Goal: Task Accomplishment & Management: Manage account settings

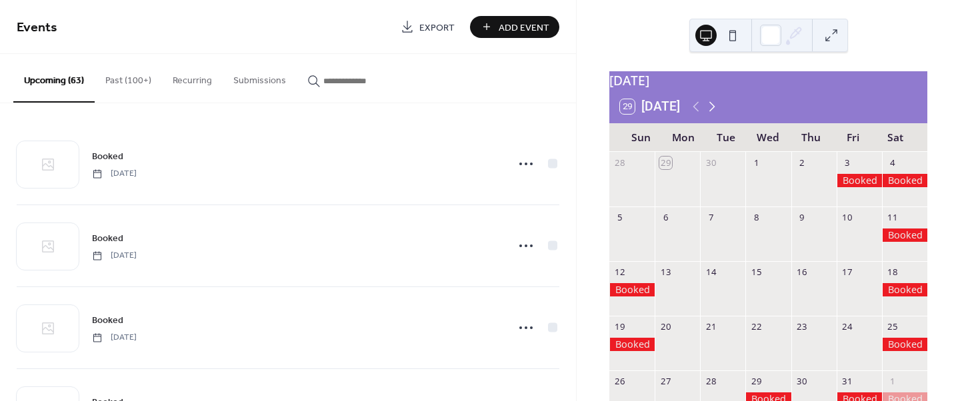
click at [713, 111] on icon at bounding box center [712, 106] width 6 height 10
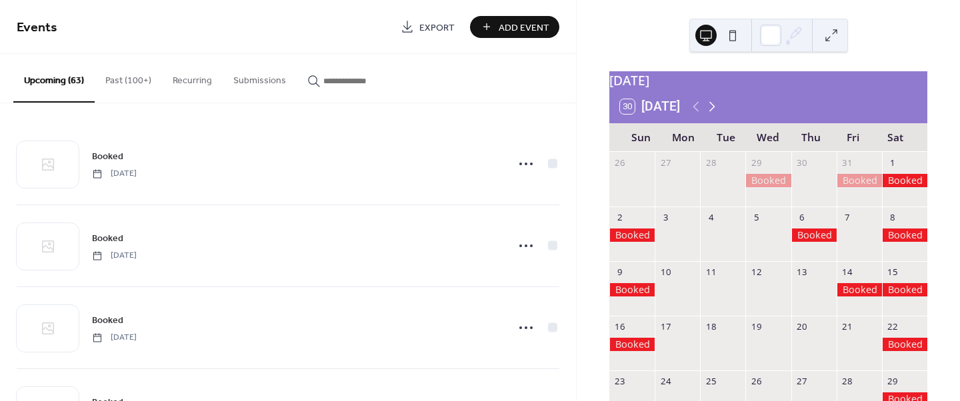
click at [713, 111] on icon at bounding box center [712, 106] width 6 height 10
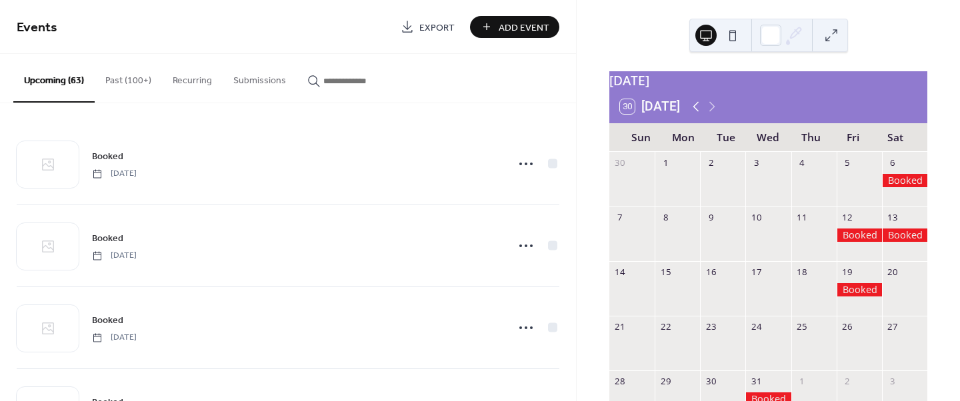
click at [700, 115] on icon at bounding box center [696, 107] width 16 height 16
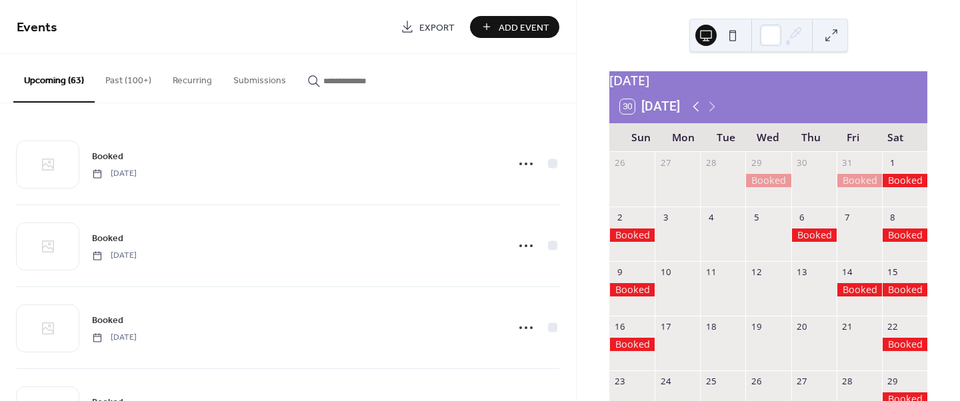
click at [697, 114] on icon at bounding box center [696, 107] width 16 height 16
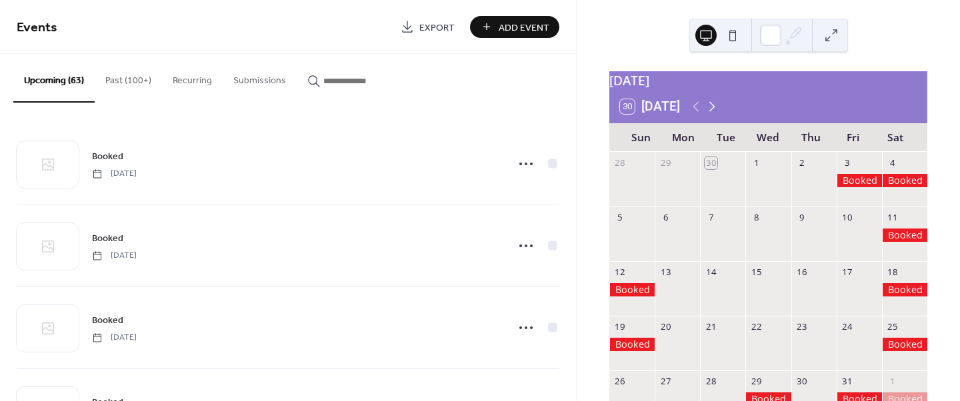
click at [713, 114] on icon at bounding box center [712, 107] width 16 height 16
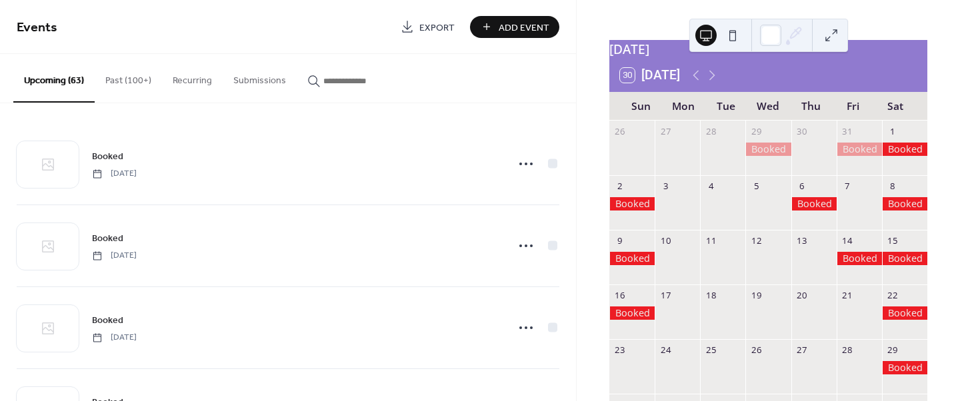
scroll to position [29, 0]
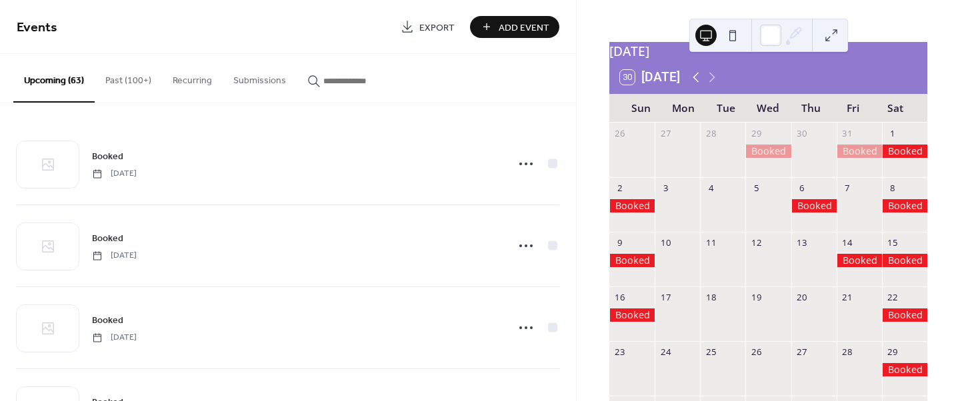
click at [692, 85] on icon at bounding box center [696, 77] width 16 height 16
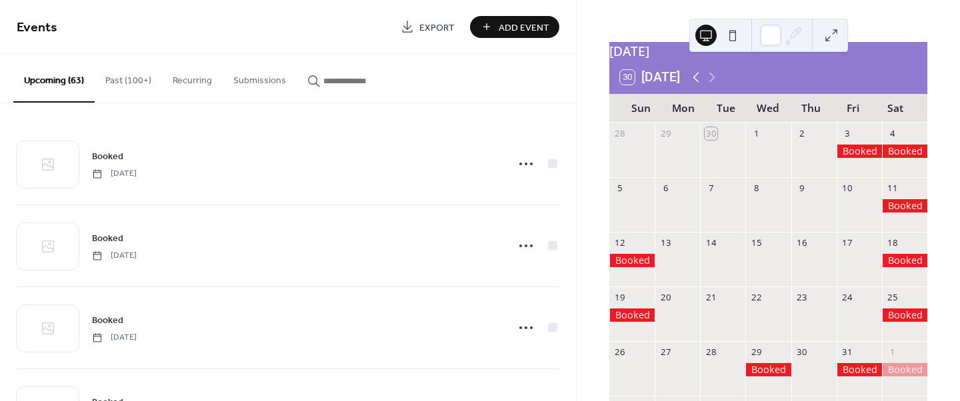
click at [692, 85] on icon at bounding box center [696, 77] width 16 height 16
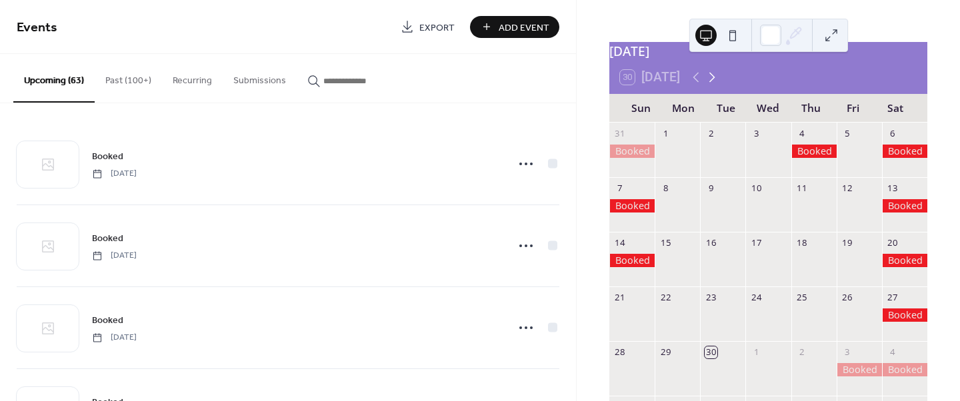
click at [713, 85] on icon at bounding box center [712, 77] width 16 height 16
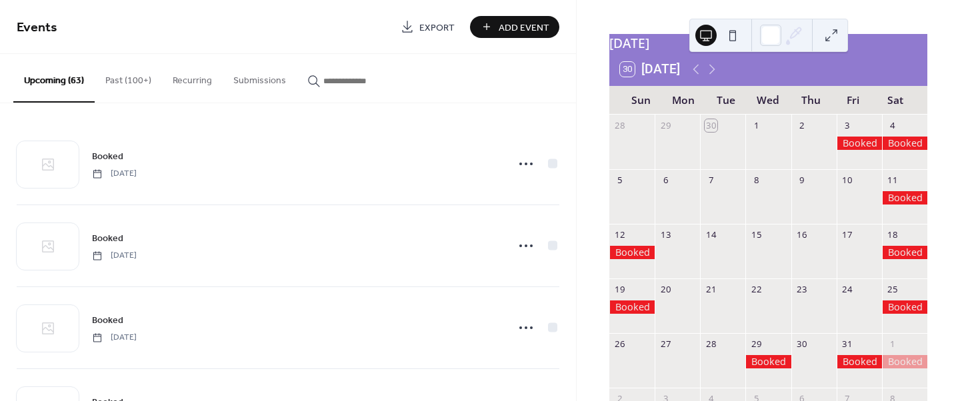
scroll to position [36, 0]
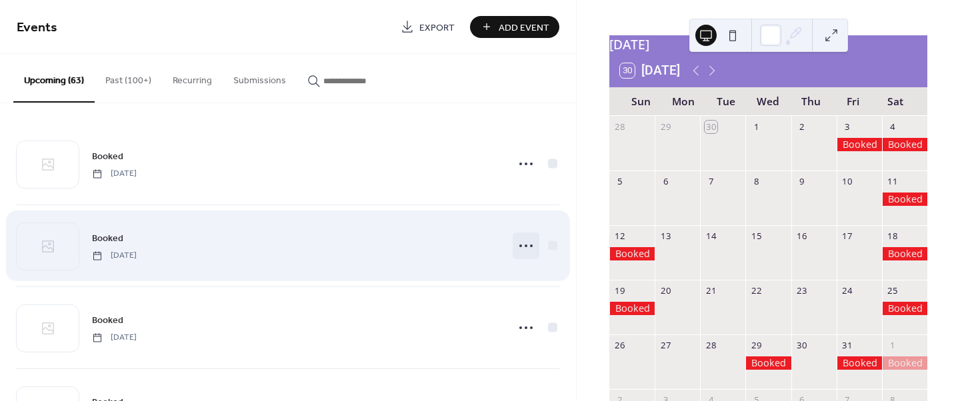
click at [515, 242] on icon at bounding box center [525, 245] width 21 height 21
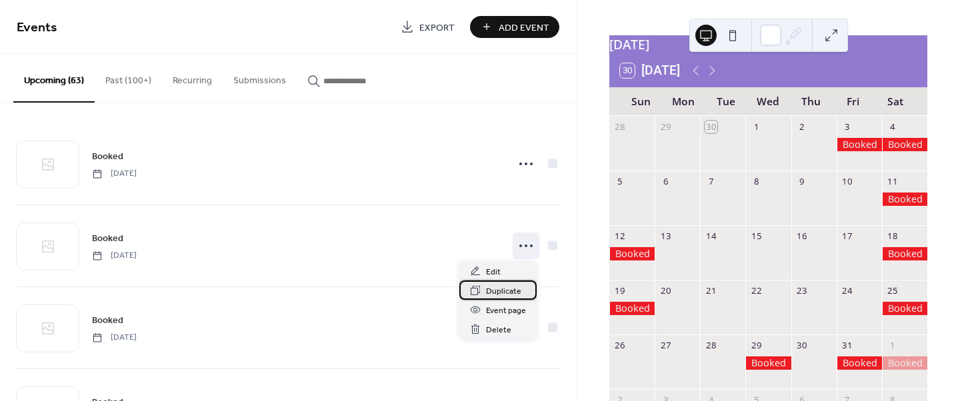
click at [501, 292] on span "Duplicate" at bounding box center [503, 292] width 35 height 14
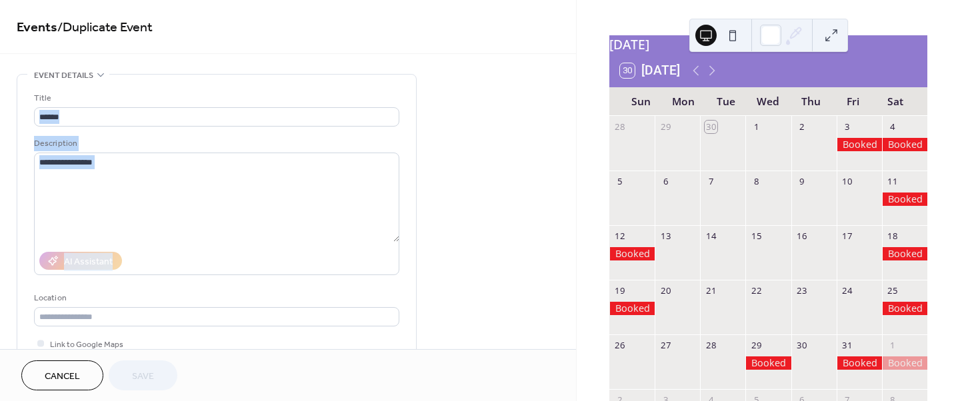
drag, startPoint x: 571, startPoint y: 103, endPoint x: 575, endPoint y: 154, distance: 50.8
click at [575, 154] on div "**********" at bounding box center [288, 174] width 576 height 349
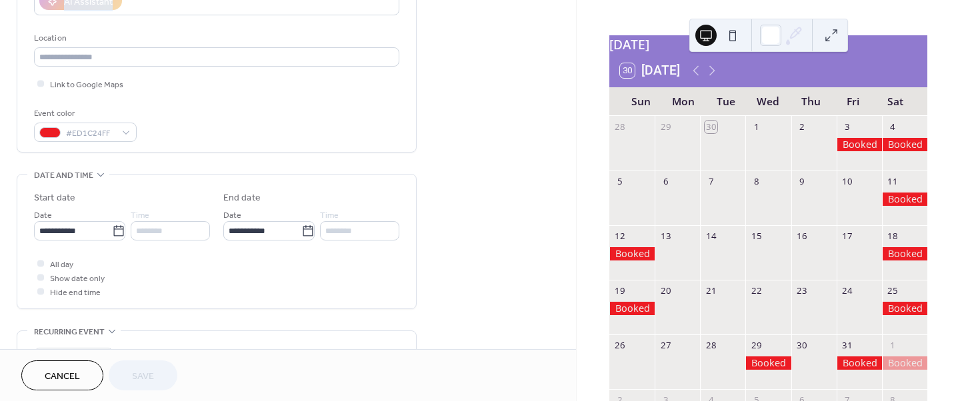
scroll to position [263, 0]
click at [113, 229] on icon at bounding box center [118, 228] width 13 height 13
click at [112, 229] on input "**********" at bounding box center [73, 228] width 78 height 19
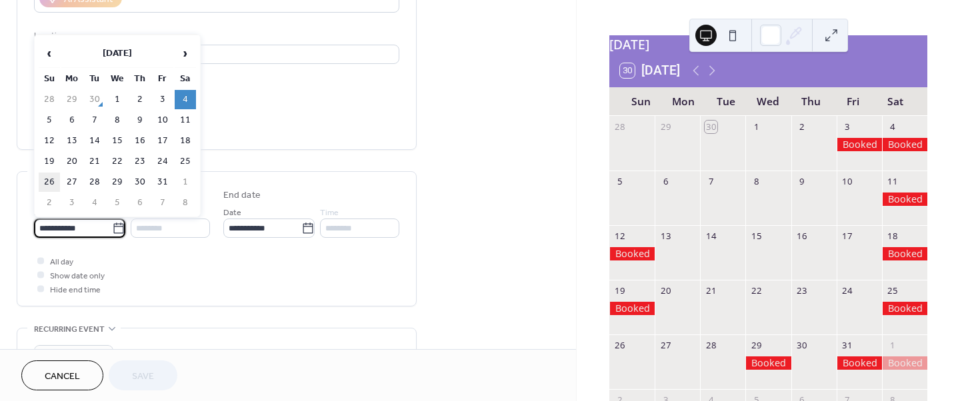
click at [50, 185] on td "26" at bounding box center [49, 182] width 21 height 19
type input "**********"
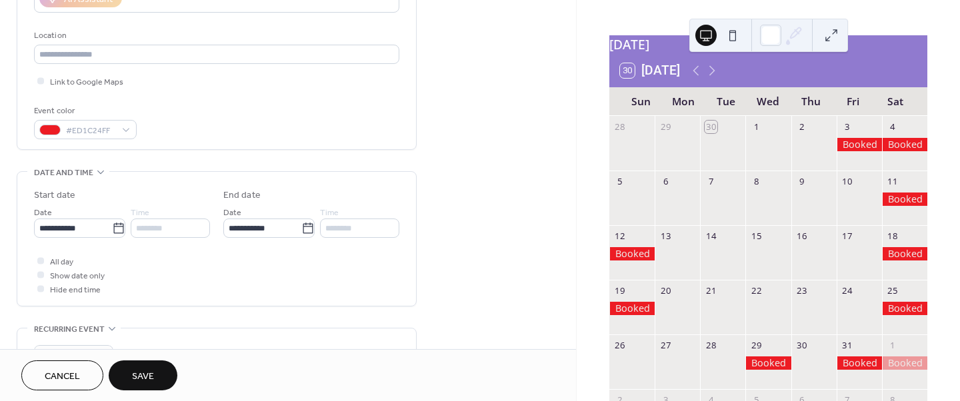
click at [147, 374] on span "Save" at bounding box center [143, 377] width 22 height 14
